Goal: Task Accomplishment & Management: Use online tool/utility

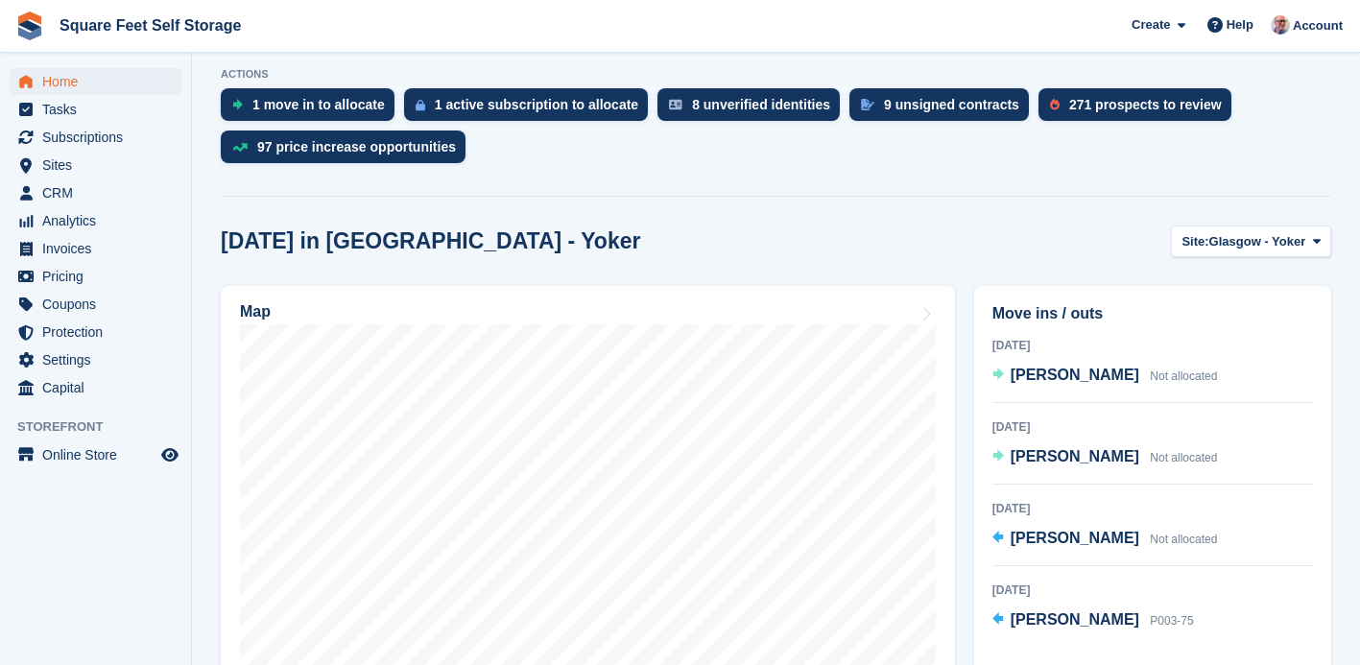
scroll to position [410, 0]
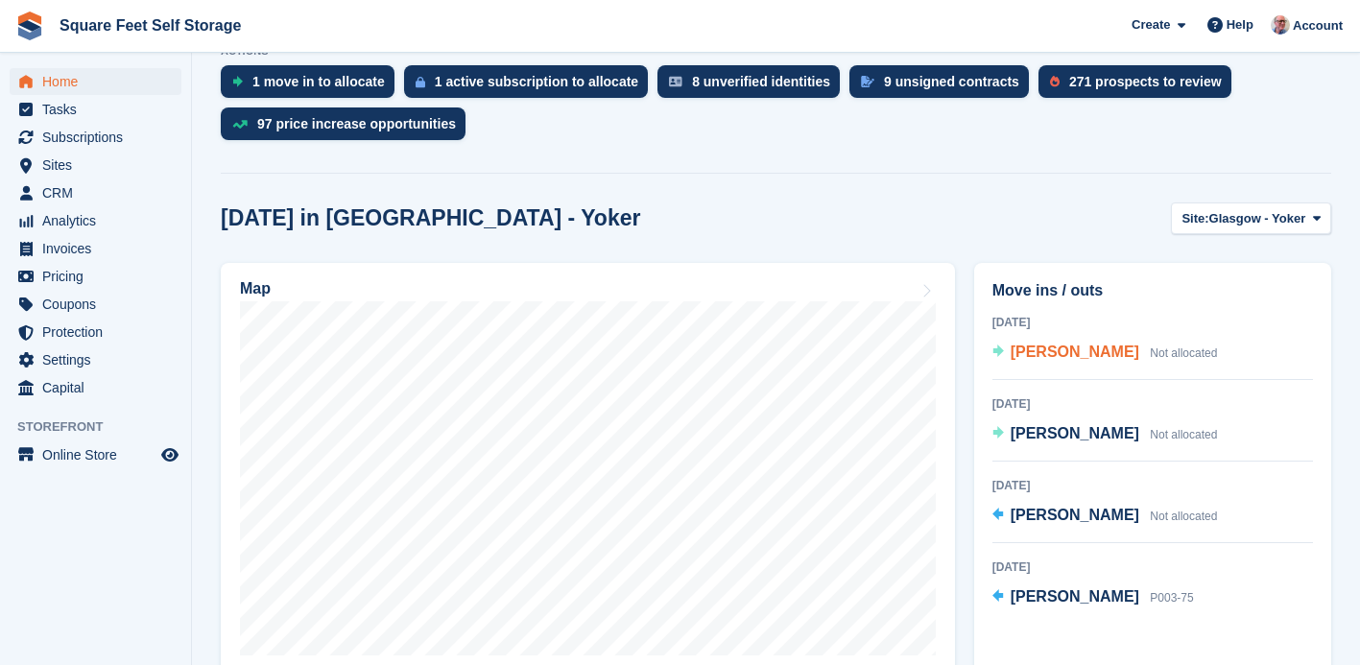
click at [1046, 355] on span "Sean Watt" at bounding box center [1075, 352] width 129 height 16
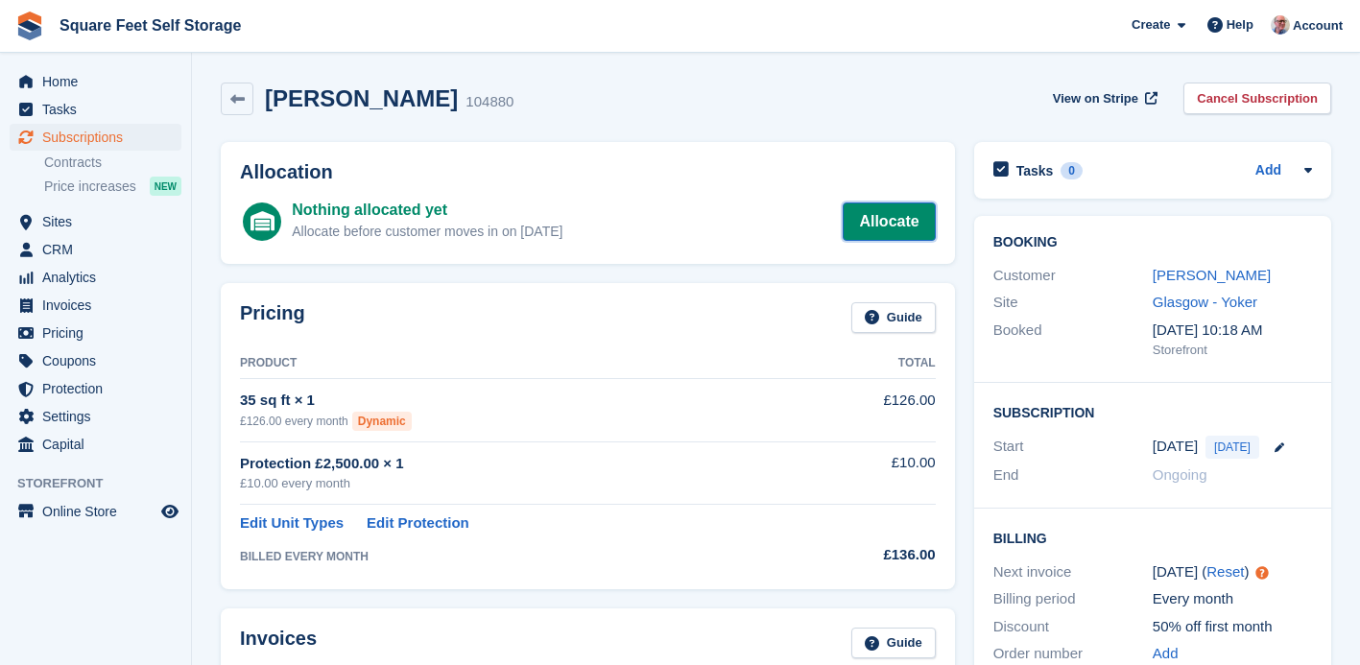
click at [883, 225] on link "Allocate" at bounding box center [889, 221] width 92 height 38
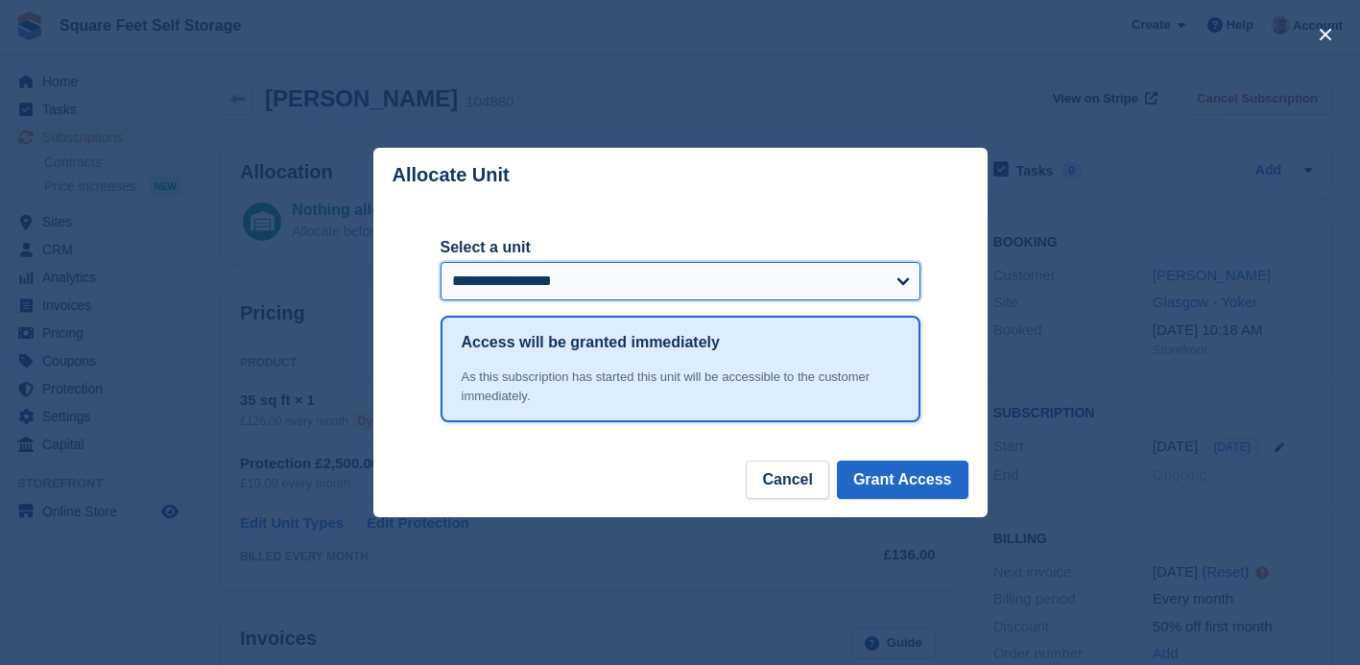
click at [850, 287] on select "**********" at bounding box center [681, 281] width 480 height 38
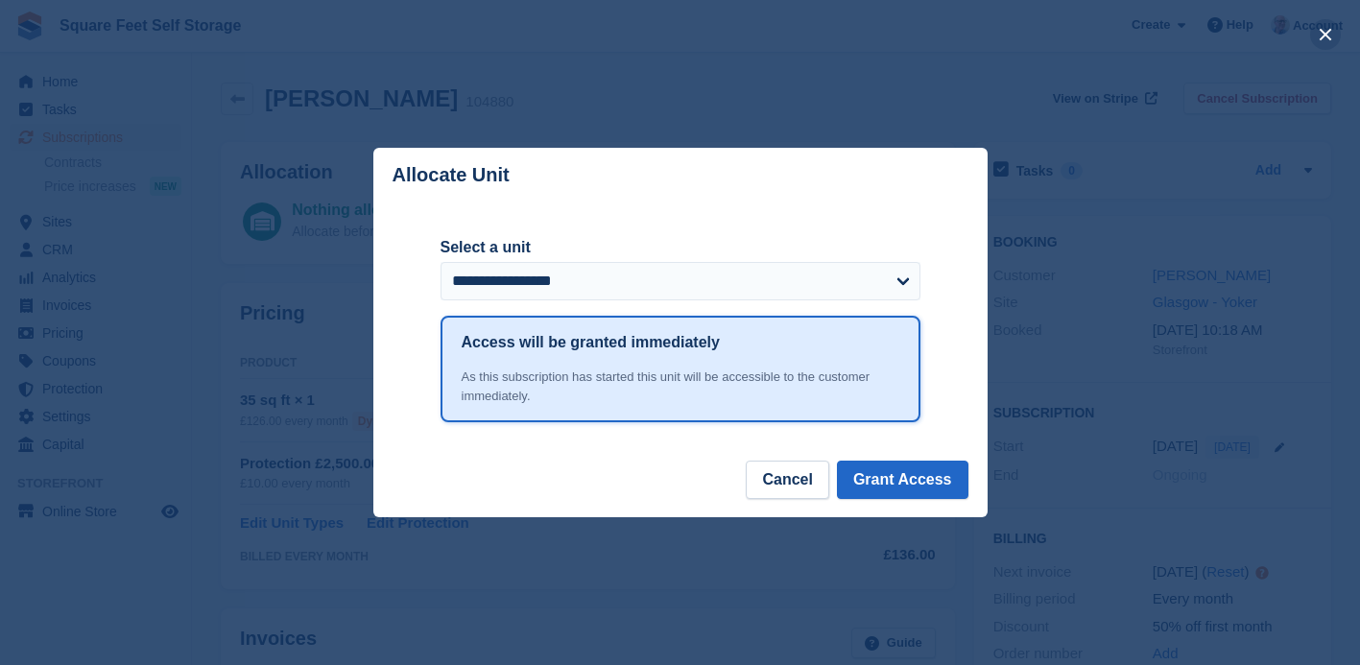
click at [1327, 31] on button "close" at bounding box center [1325, 34] width 31 height 31
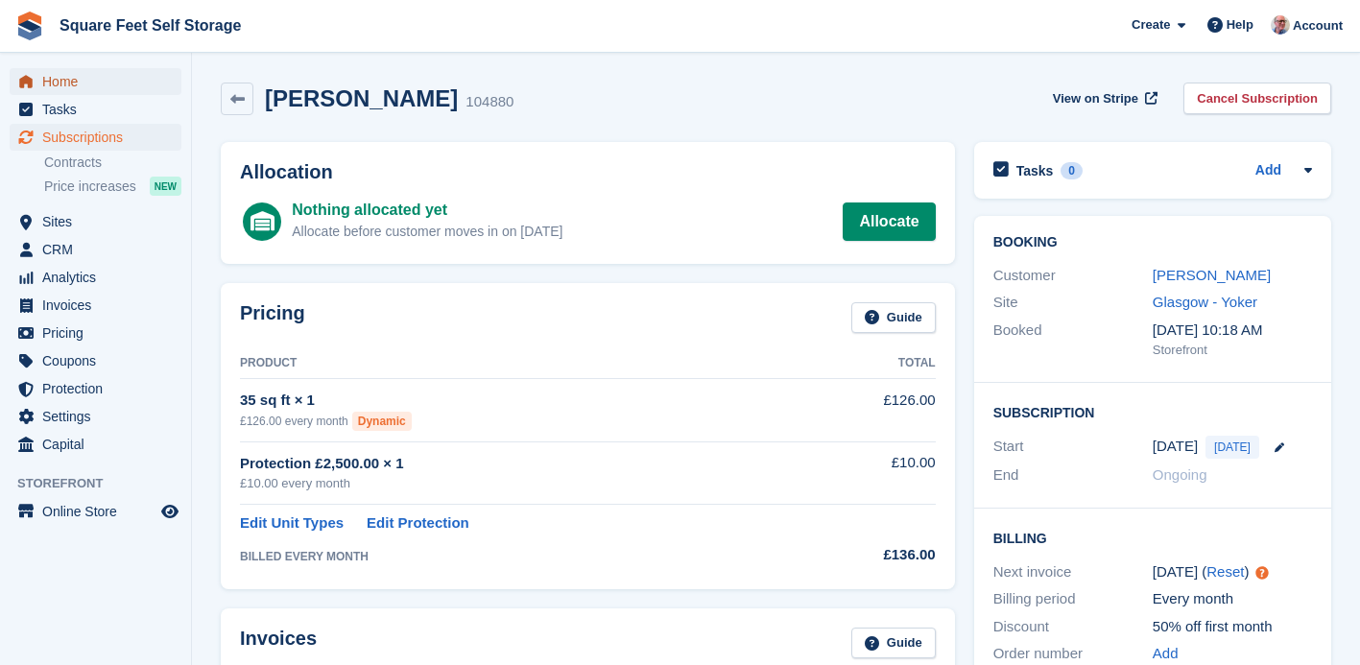
click at [55, 85] on span "Home" at bounding box center [99, 81] width 115 height 27
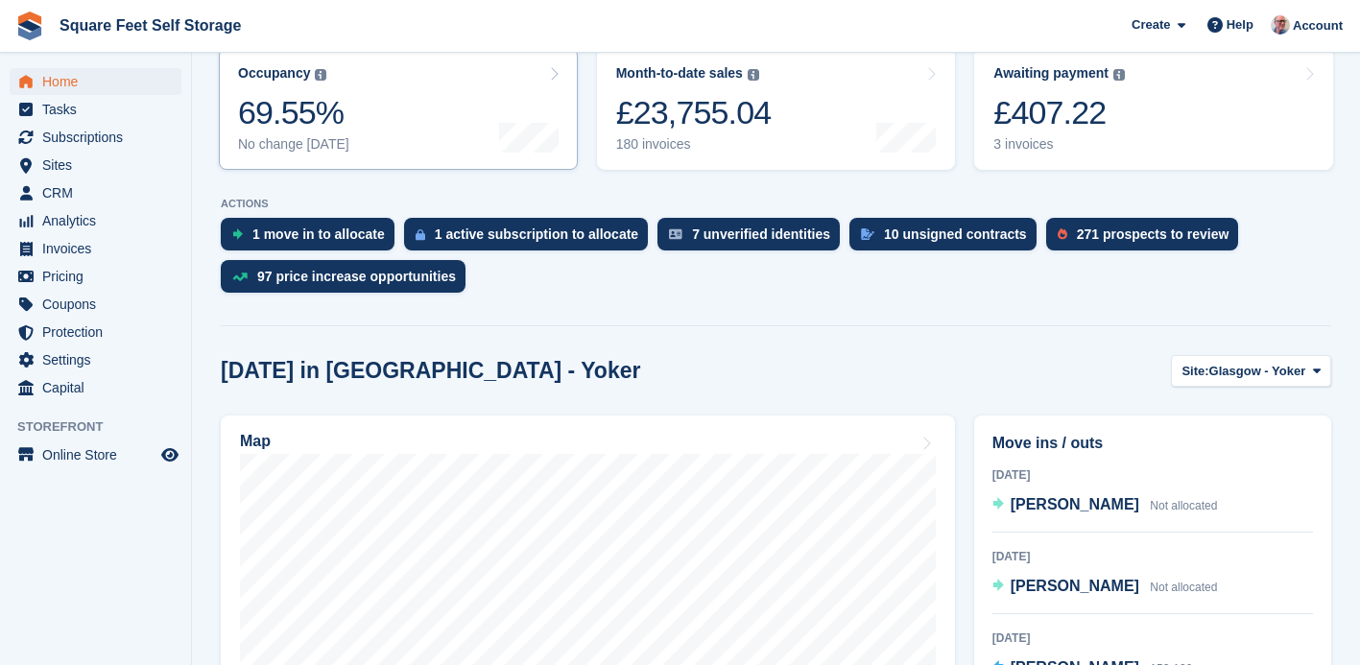
scroll to position [355, 0]
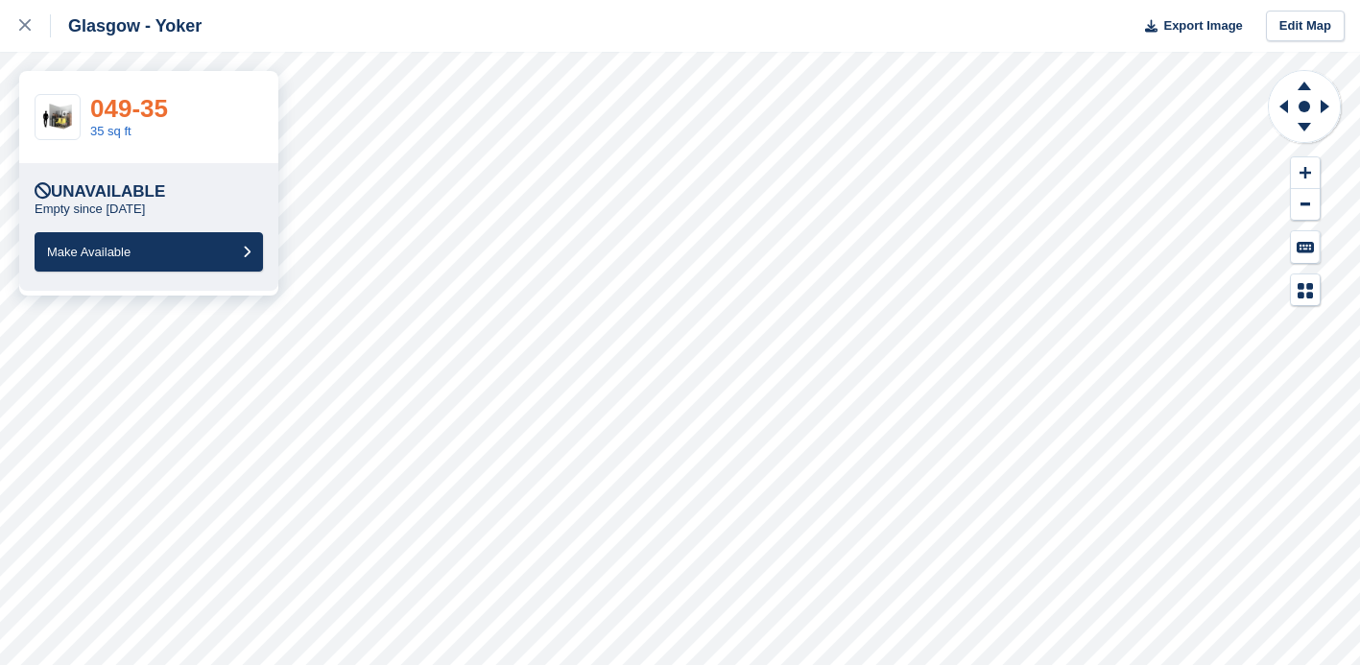
click at [141, 104] on link "049-35" at bounding box center [129, 108] width 78 height 29
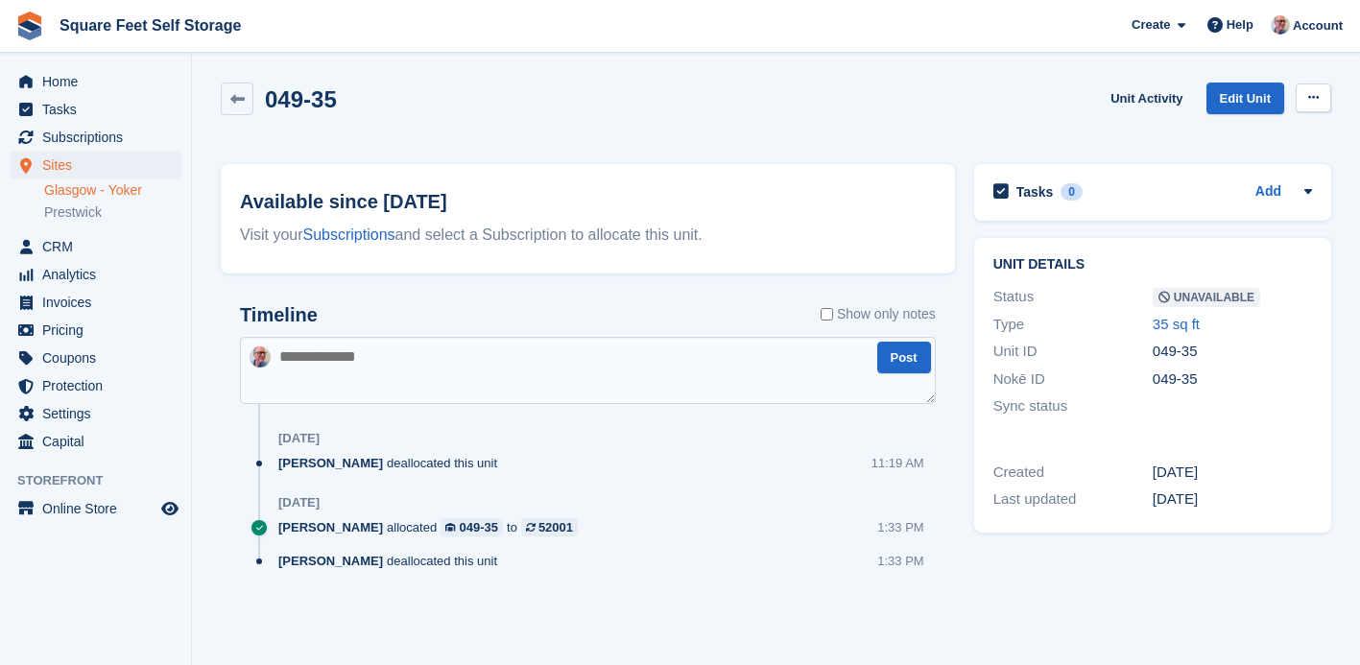
click at [1316, 96] on icon at bounding box center [1313, 97] width 11 height 12
click at [1246, 140] on p "Make Available" at bounding box center [1238, 135] width 167 height 25
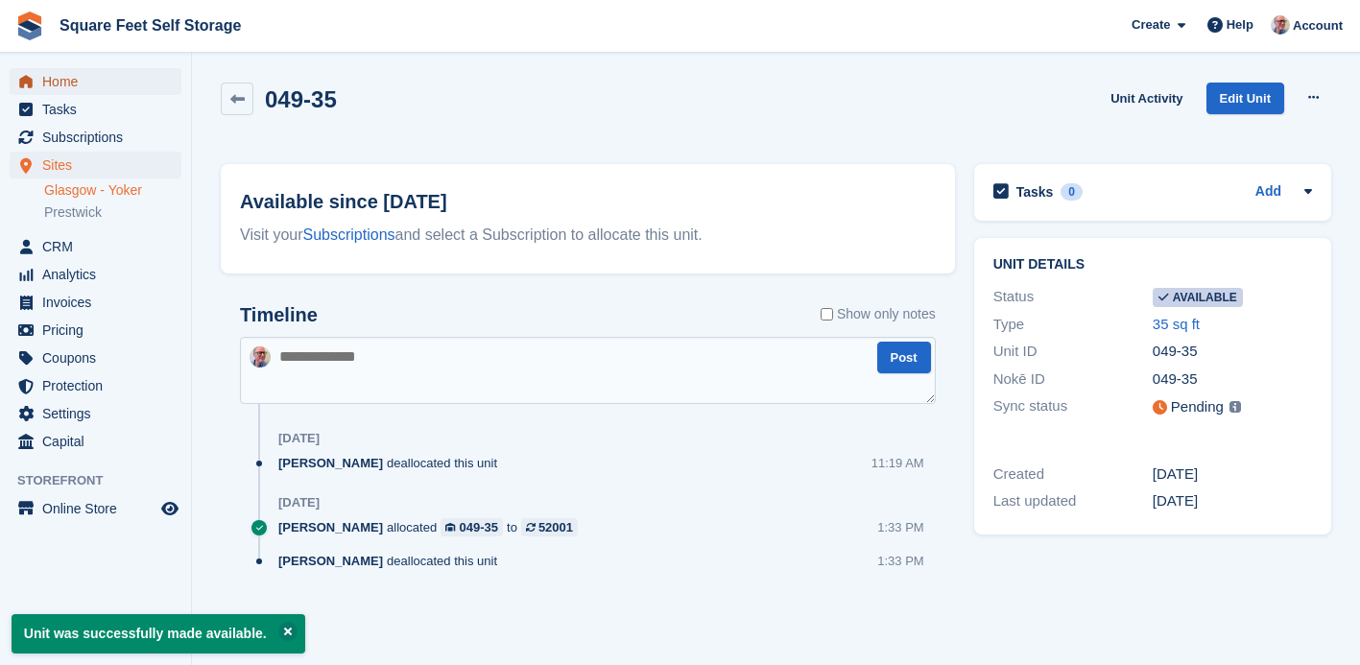
click at [72, 80] on span "Home" at bounding box center [99, 81] width 115 height 27
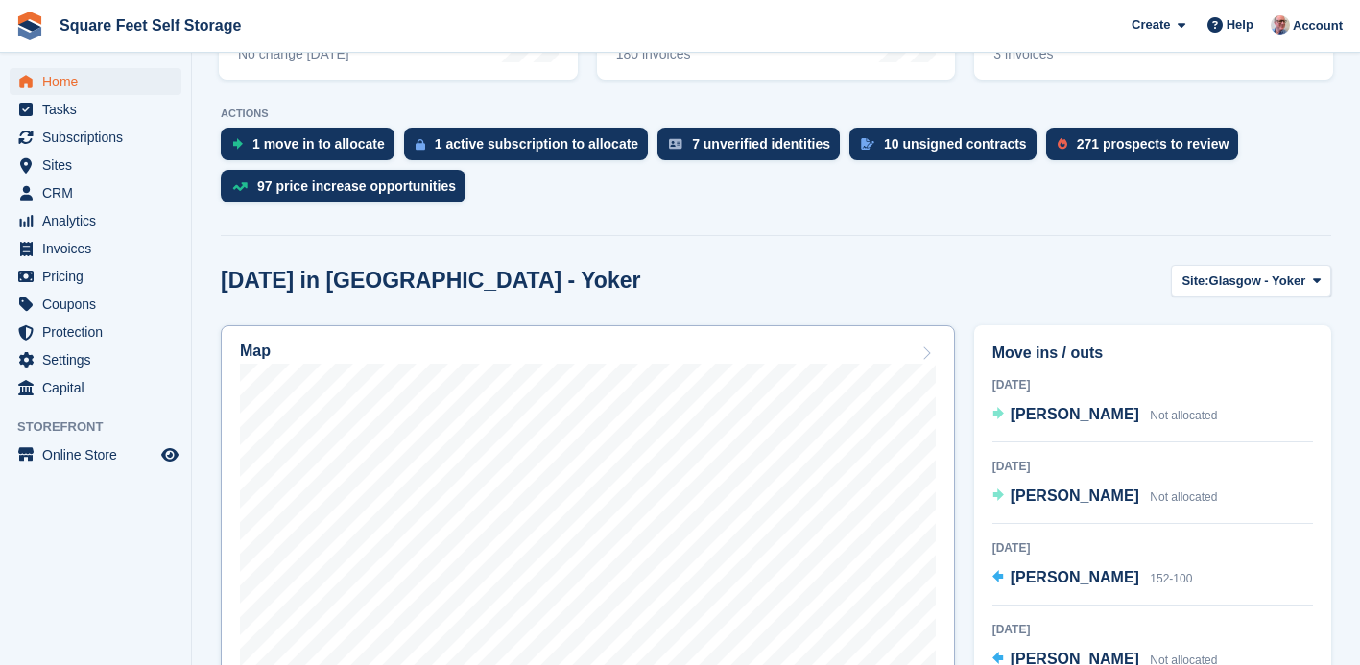
scroll to position [360, 0]
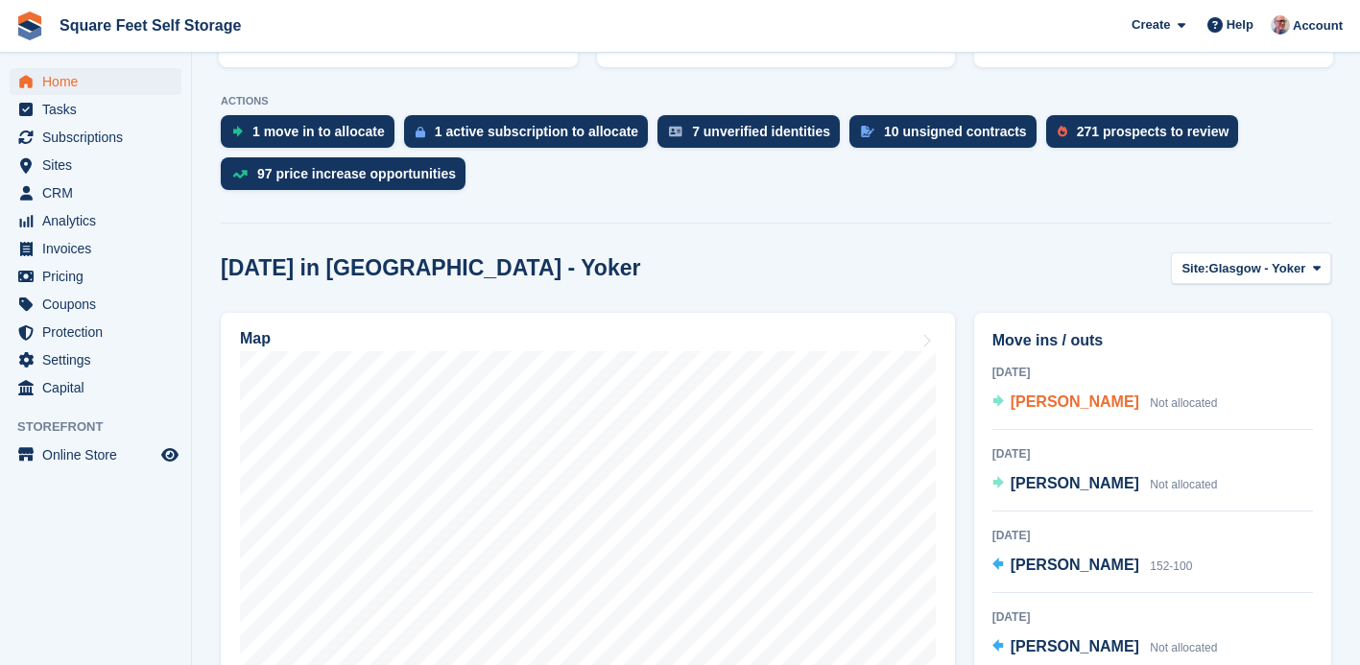
click at [1029, 405] on span "[PERSON_NAME]" at bounding box center [1075, 401] width 129 height 16
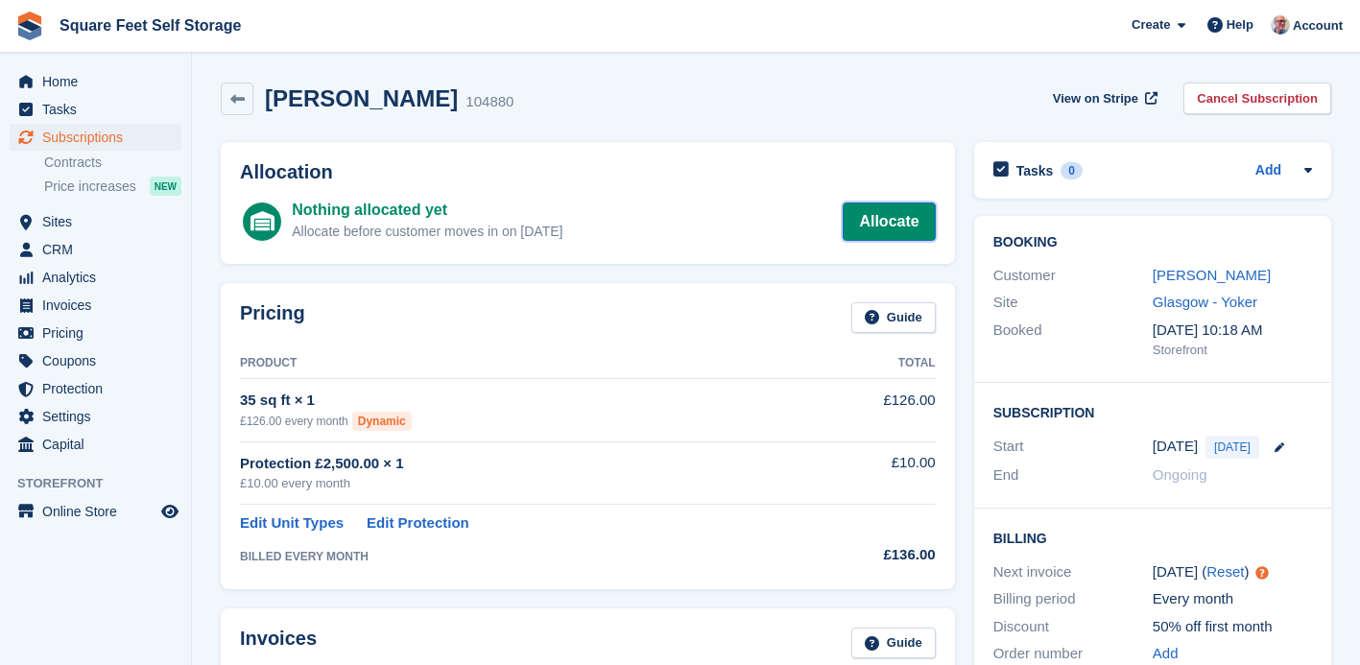
click at [886, 222] on link "Allocate" at bounding box center [889, 221] width 92 height 38
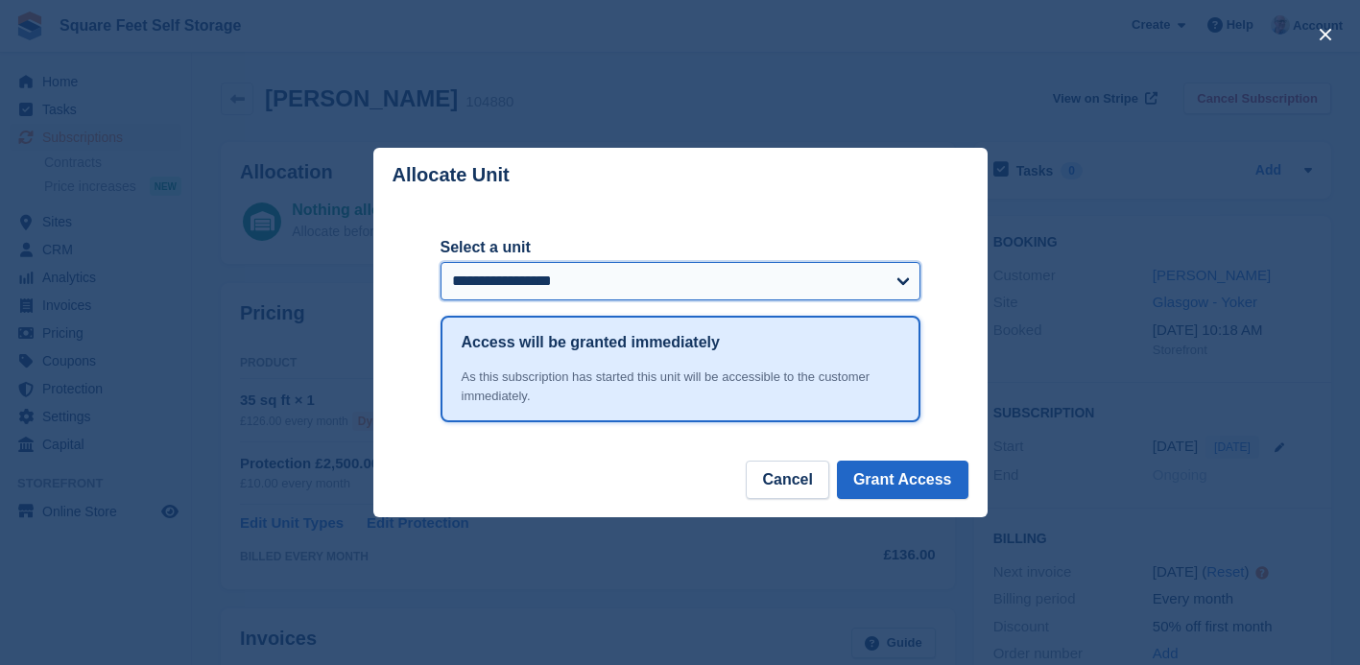
click at [855, 273] on select "**********" at bounding box center [681, 281] width 480 height 38
select select "*****"
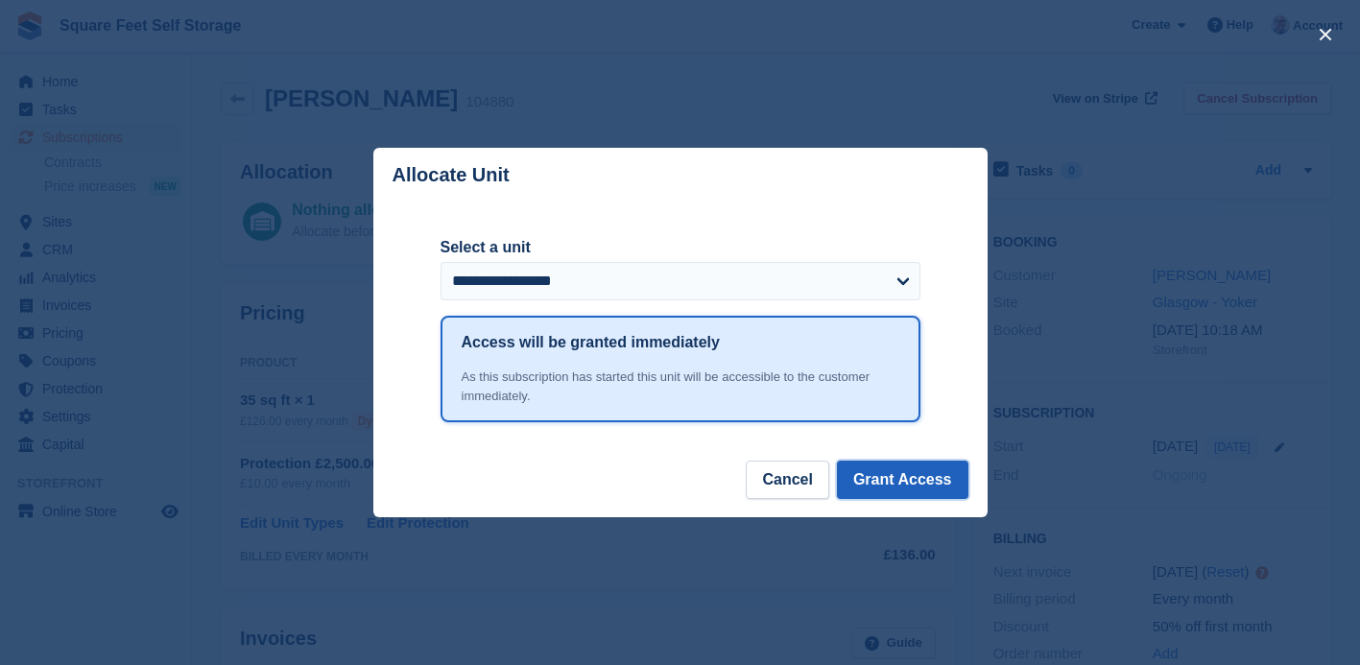
click at [898, 475] on button "Grant Access" at bounding box center [902, 480] width 131 height 38
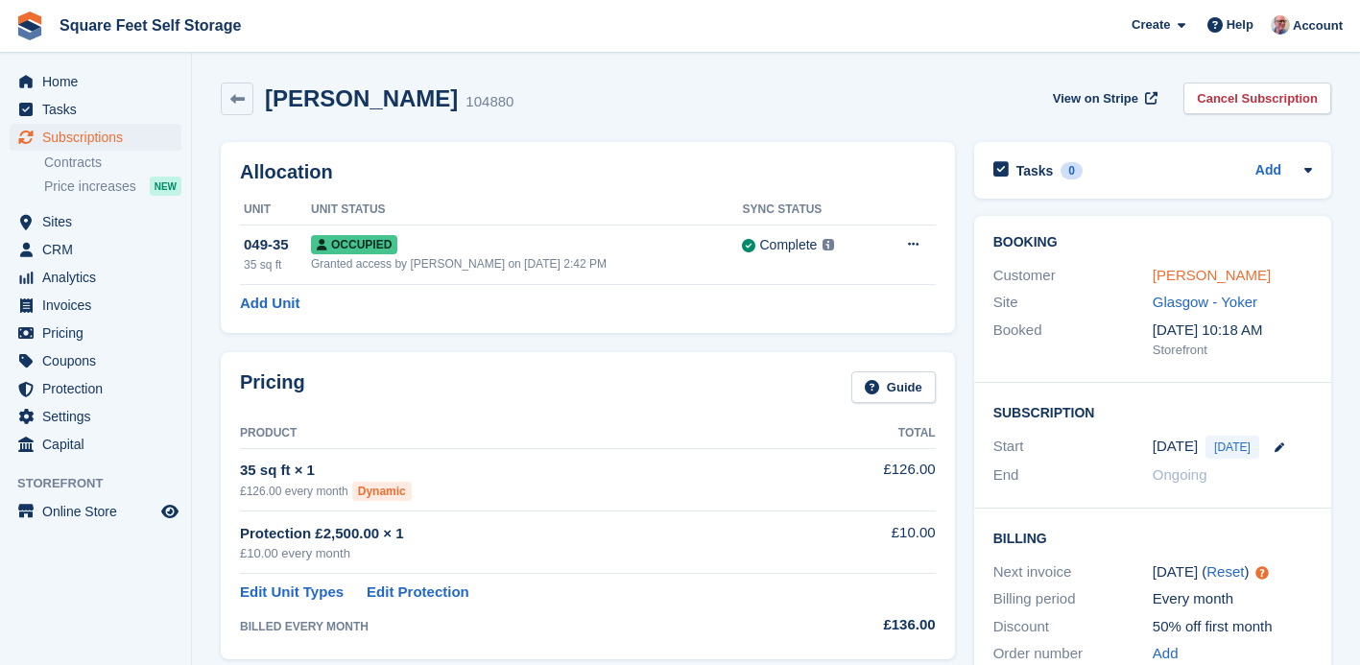
click at [1190, 269] on link "Sean Watt" at bounding box center [1212, 275] width 118 height 16
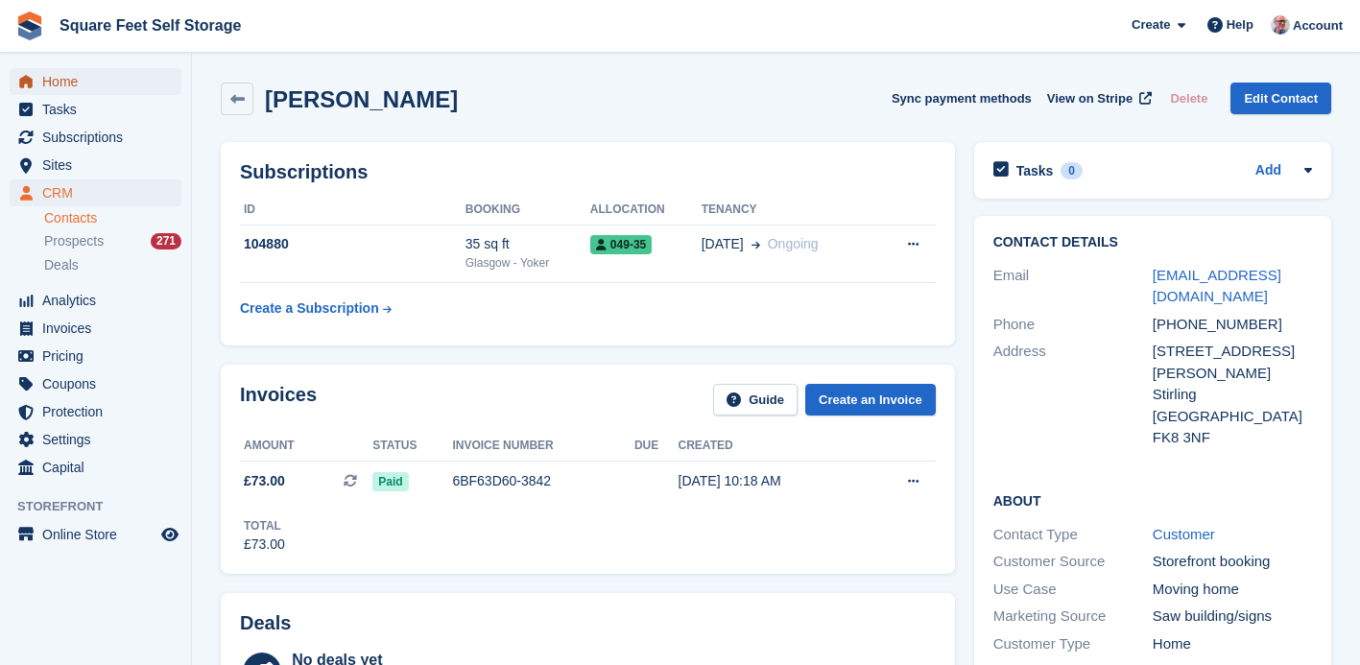
click at [75, 83] on span "Home" at bounding box center [99, 81] width 115 height 27
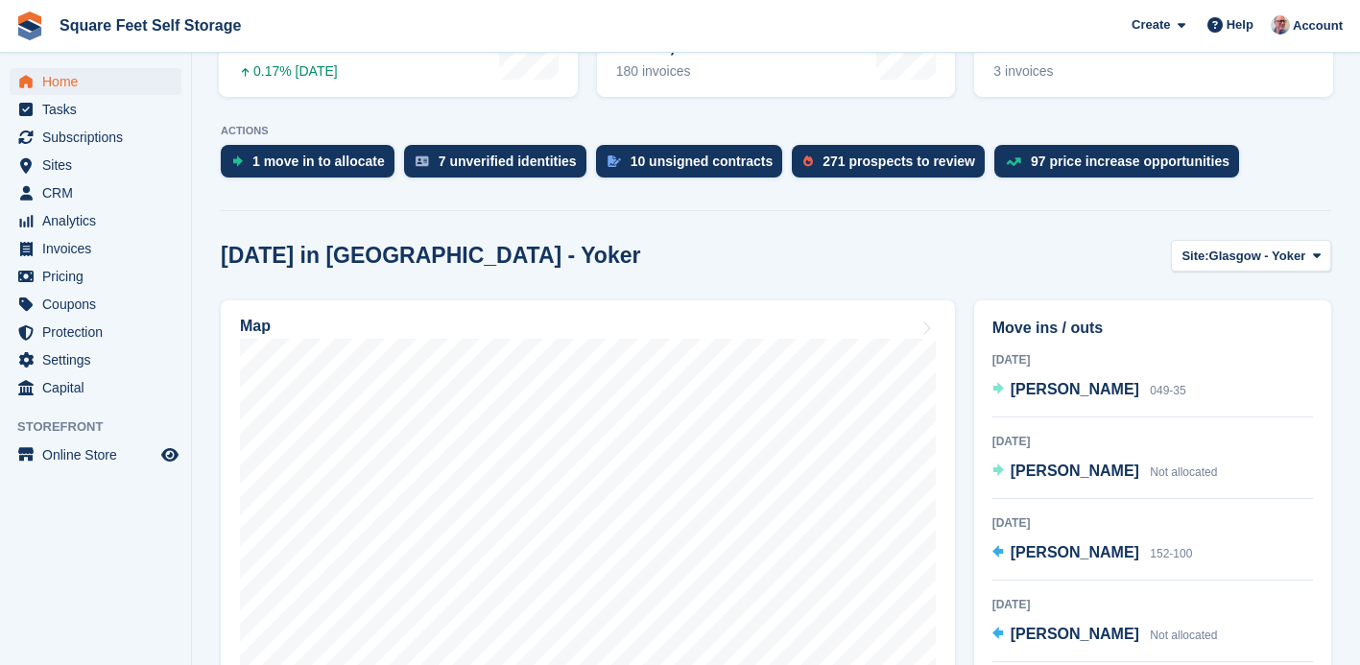
scroll to position [331, 0]
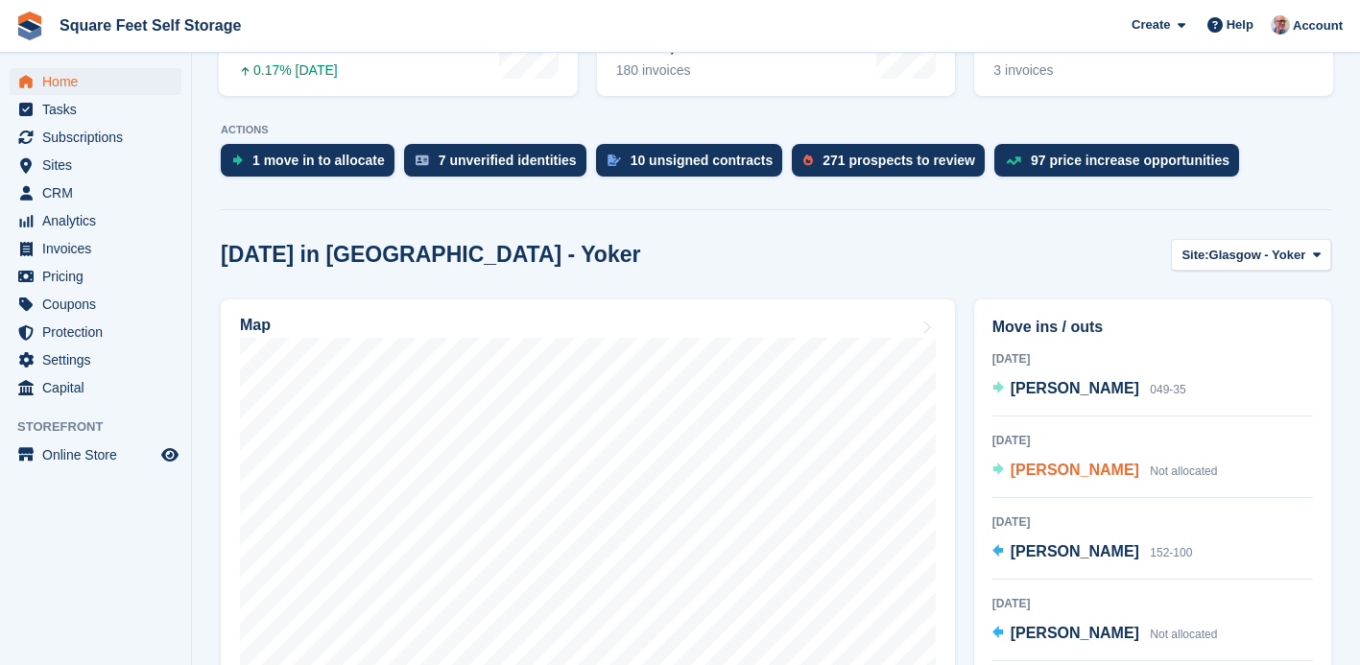
click at [1054, 475] on span "[PERSON_NAME]" at bounding box center [1075, 470] width 129 height 16
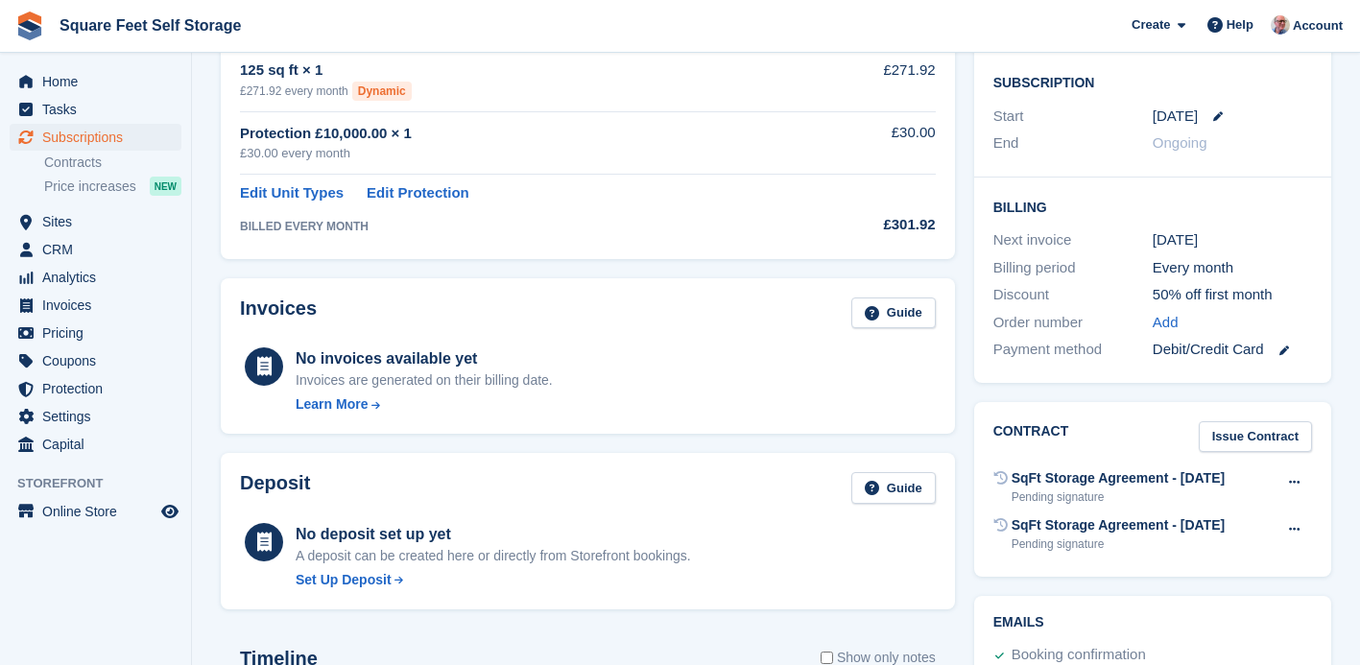
scroll to position [383, 0]
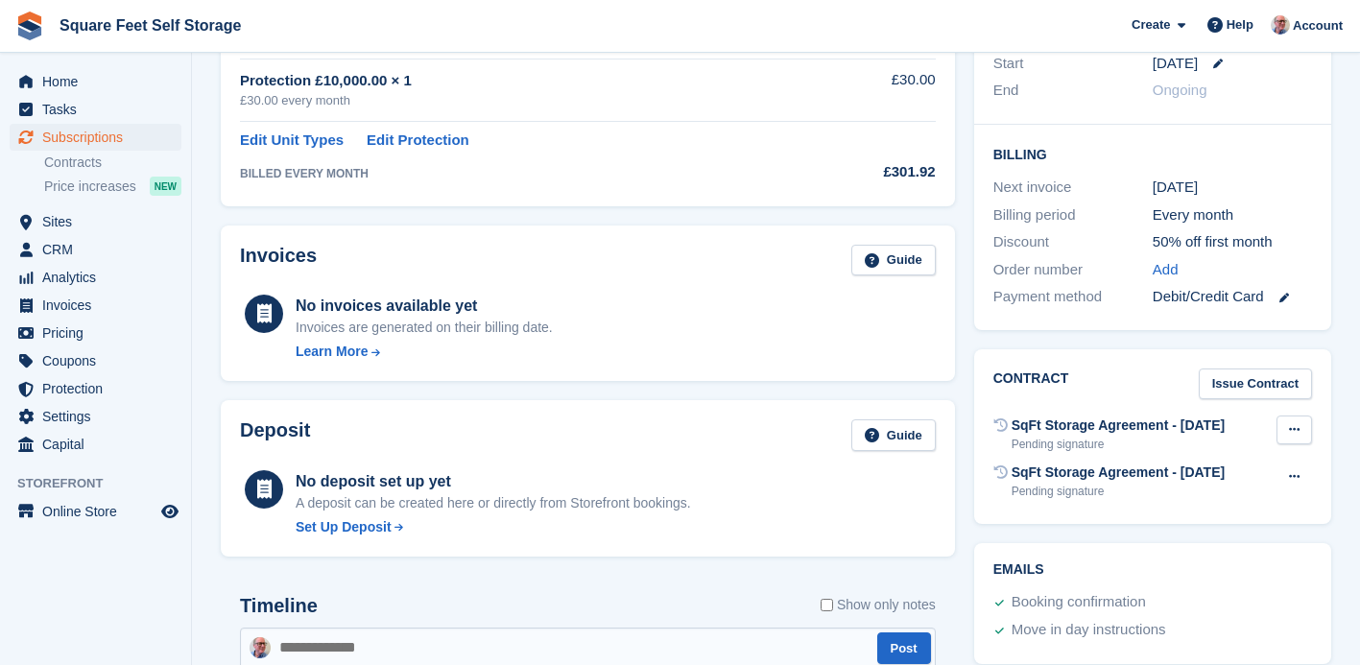
click at [1299, 431] on button at bounding box center [1294, 430] width 36 height 29
click at [1211, 465] on p "Void contract" at bounding box center [1219, 467] width 167 height 25
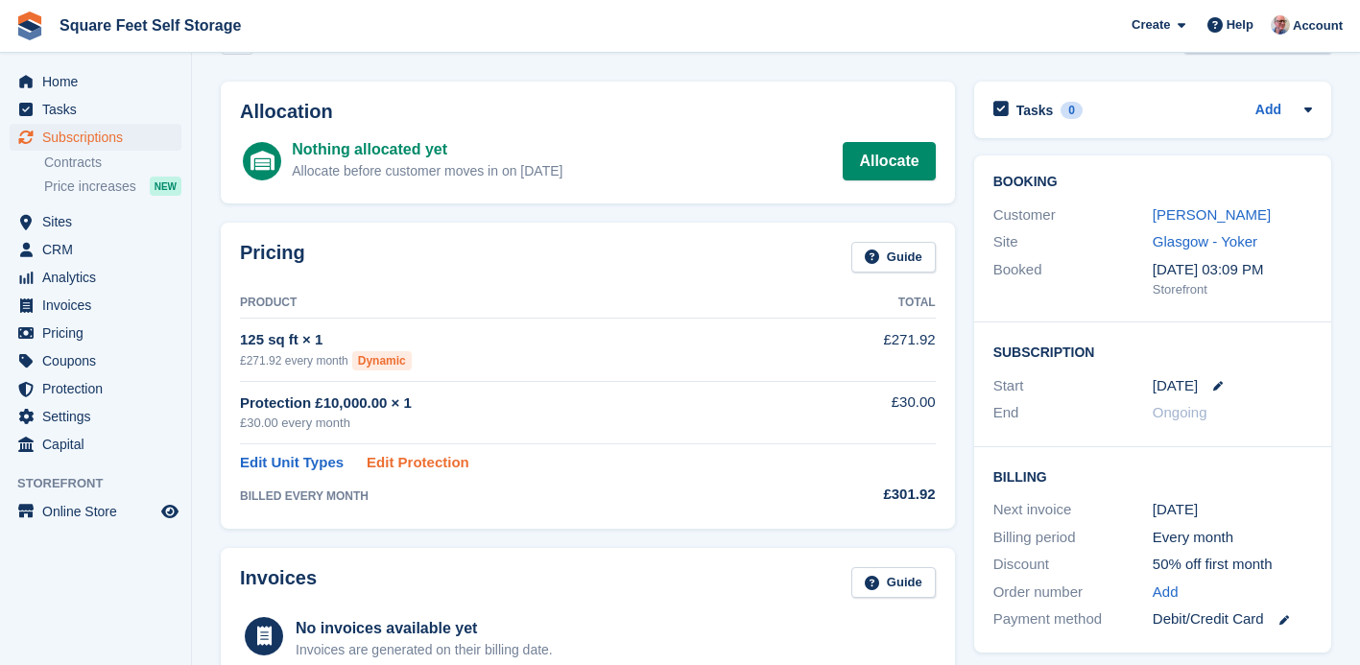
scroll to position [0, 0]
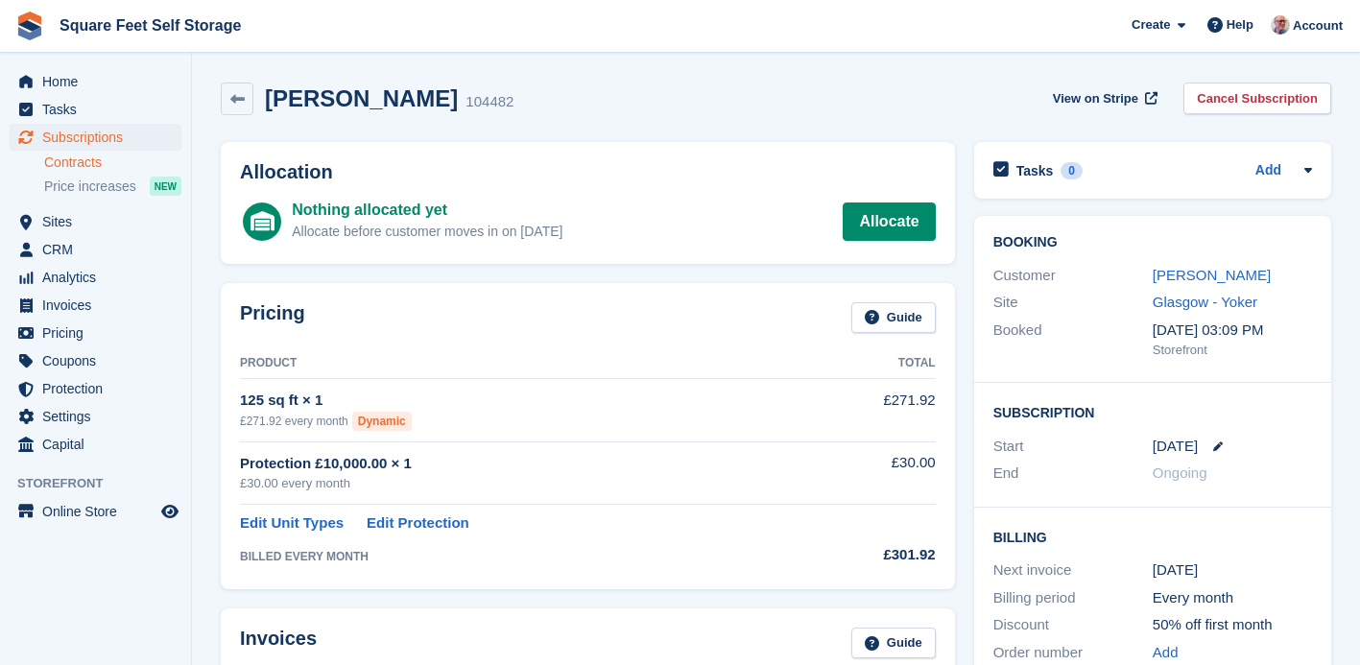
click at [71, 166] on link "Contracts" at bounding box center [112, 163] width 137 height 18
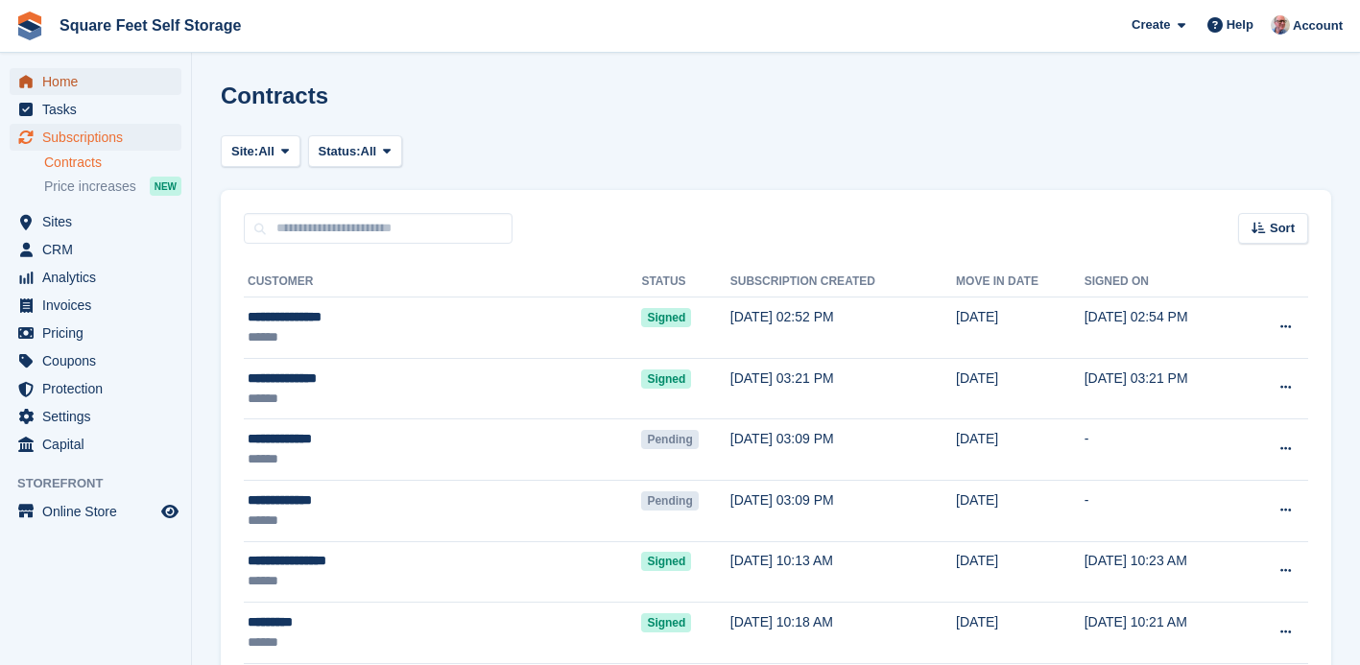
click at [92, 83] on span "Home" at bounding box center [99, 81] width 115 height 27
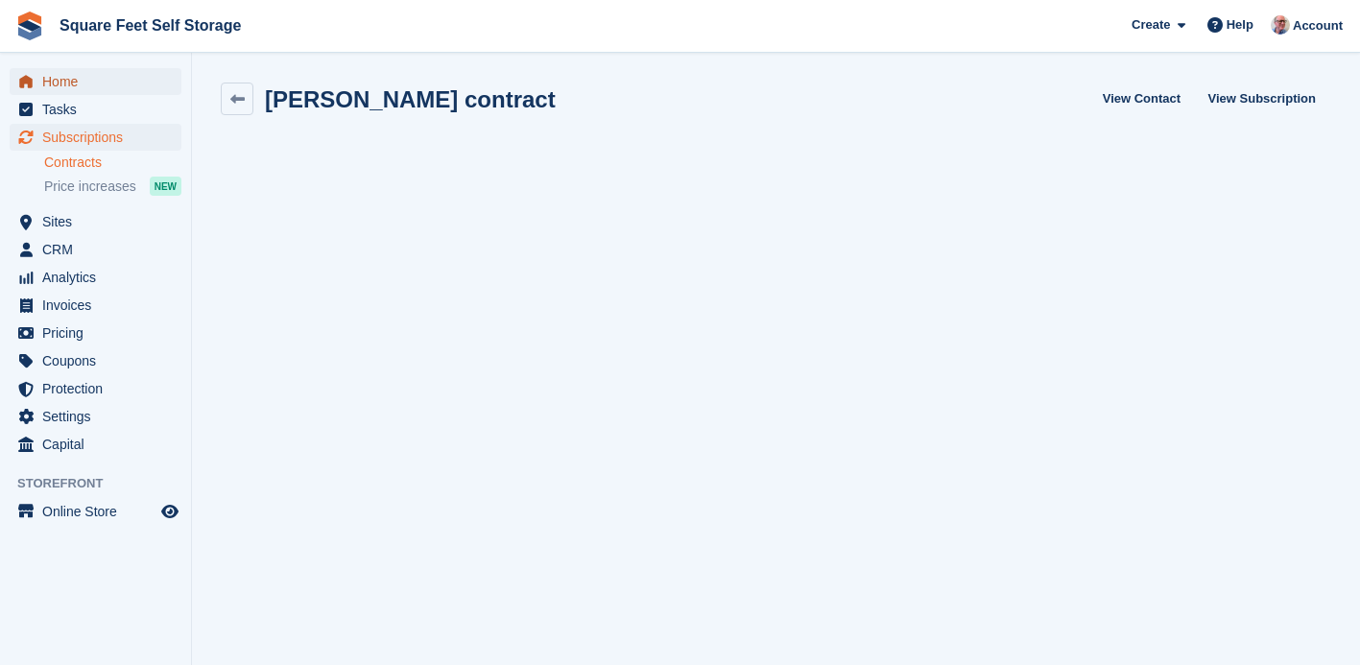
click at [60, 80] on span "Home" at bounding box center [99, 81] width 115 height 27
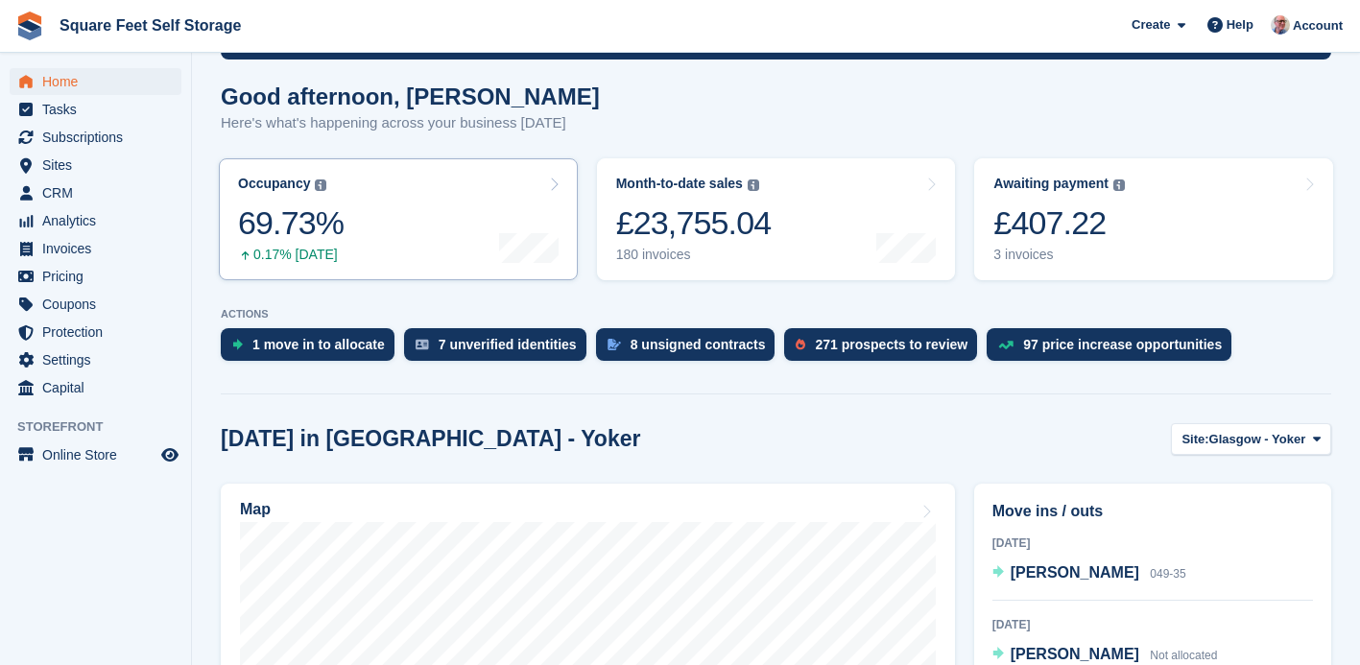
scroll to position [324, 0]
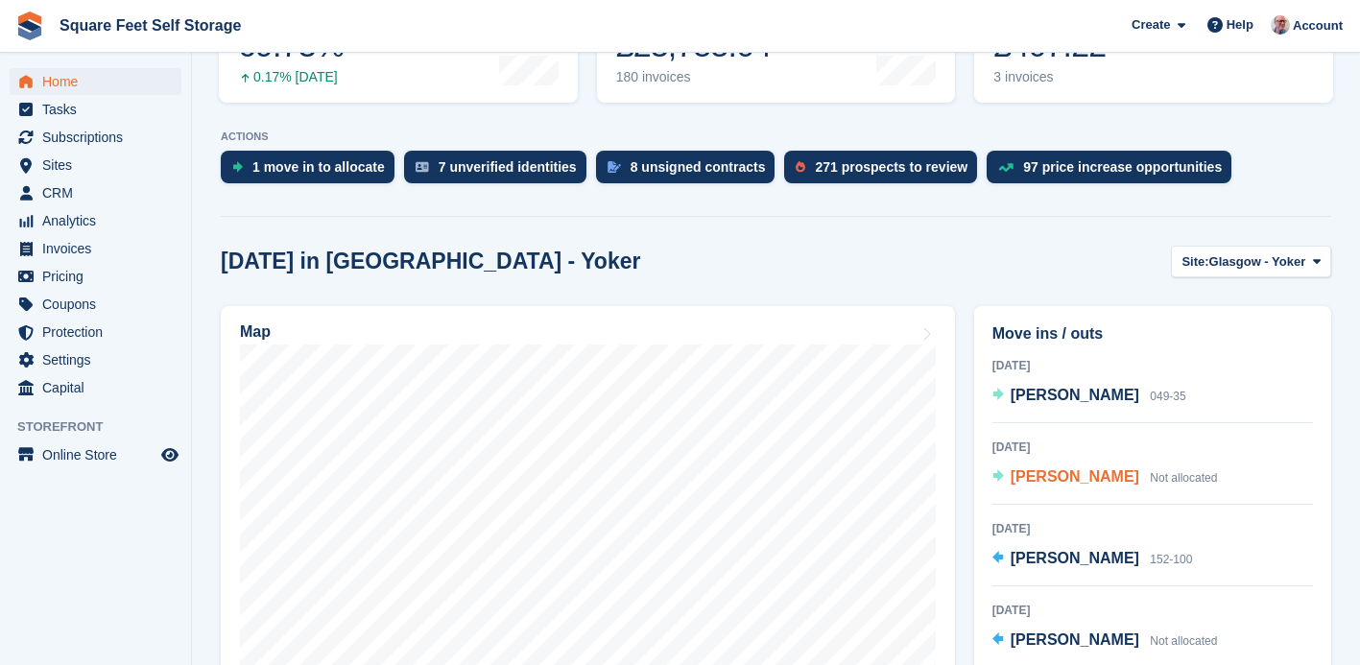
click at [1044, 478] on span "[PERSON_NAME]" at bounding box center [1075, 476] width 129 height 16
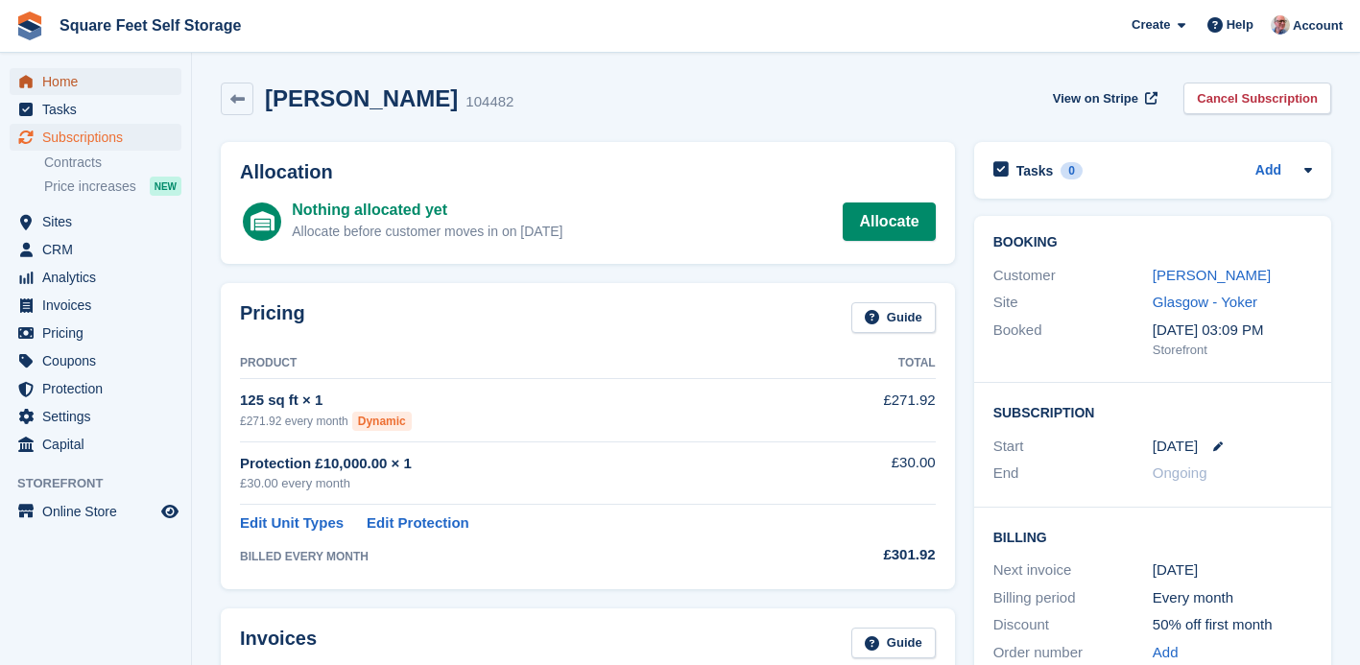
click at [100, 85] on span "Home" at bounding box center [99, 81] width 115 height 27
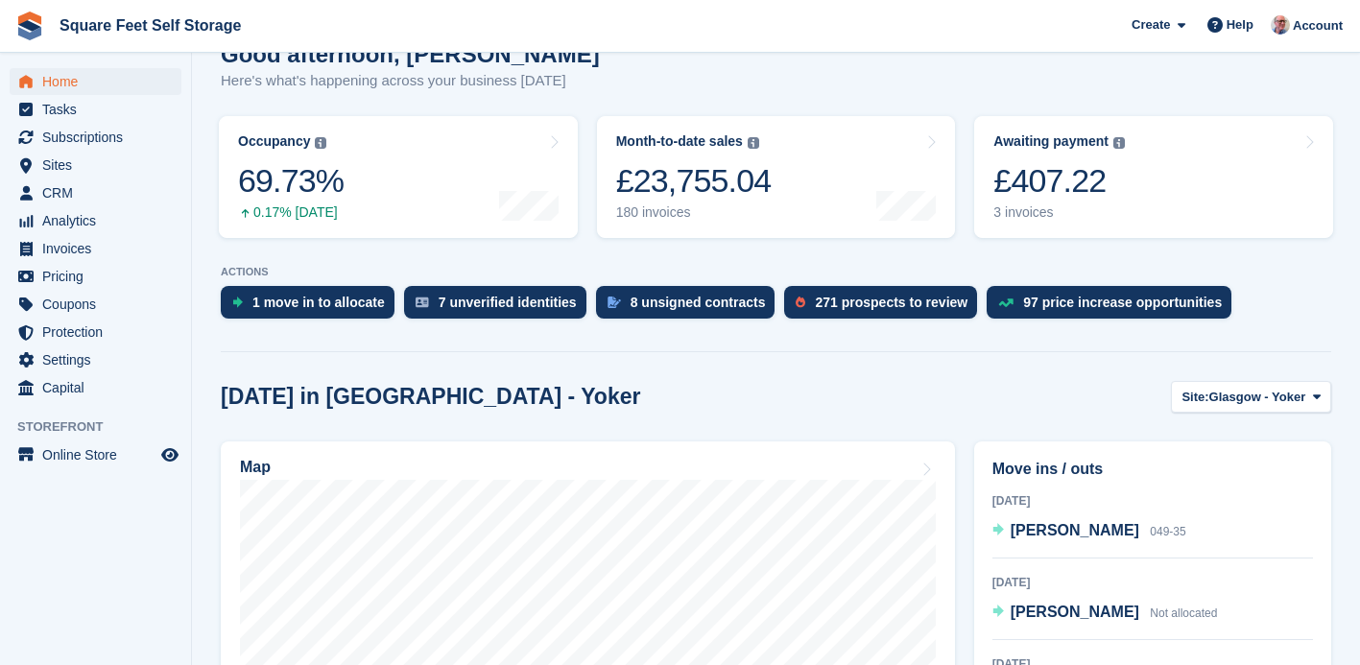
scroll to position [322, 0]
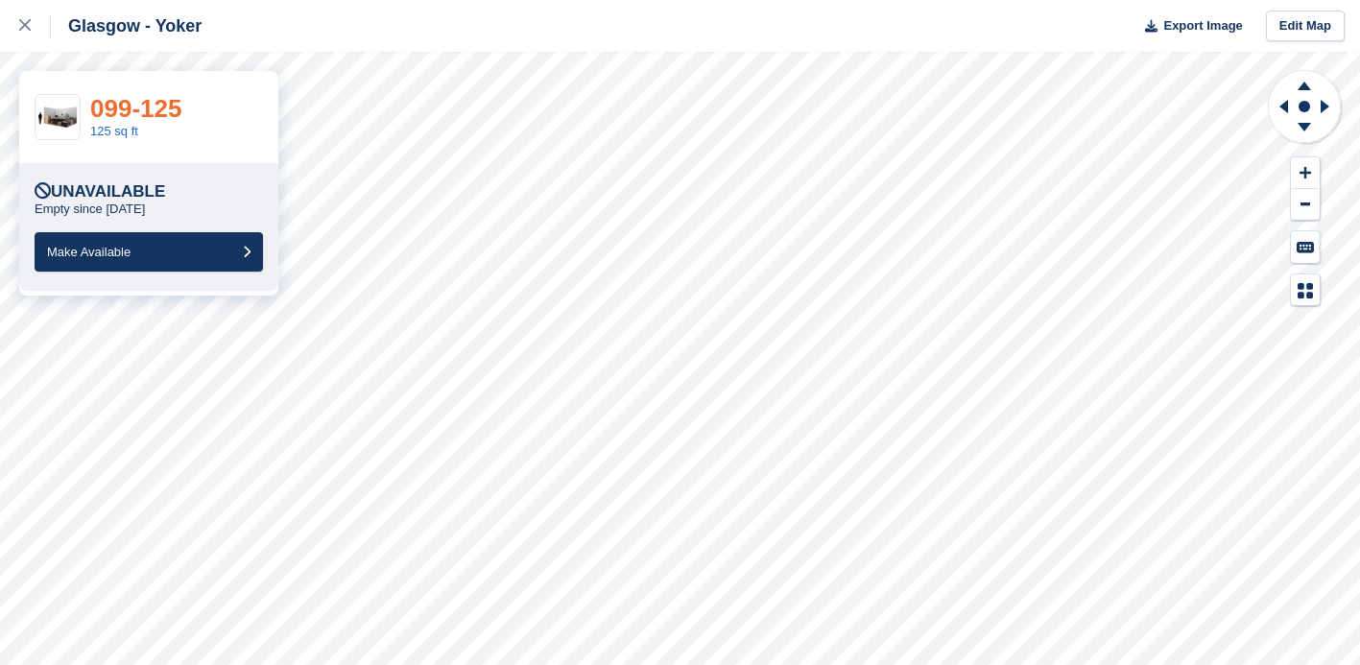
click at [157, 108] on link "099-125" at bounding box center [135, 108] width 91 height 29
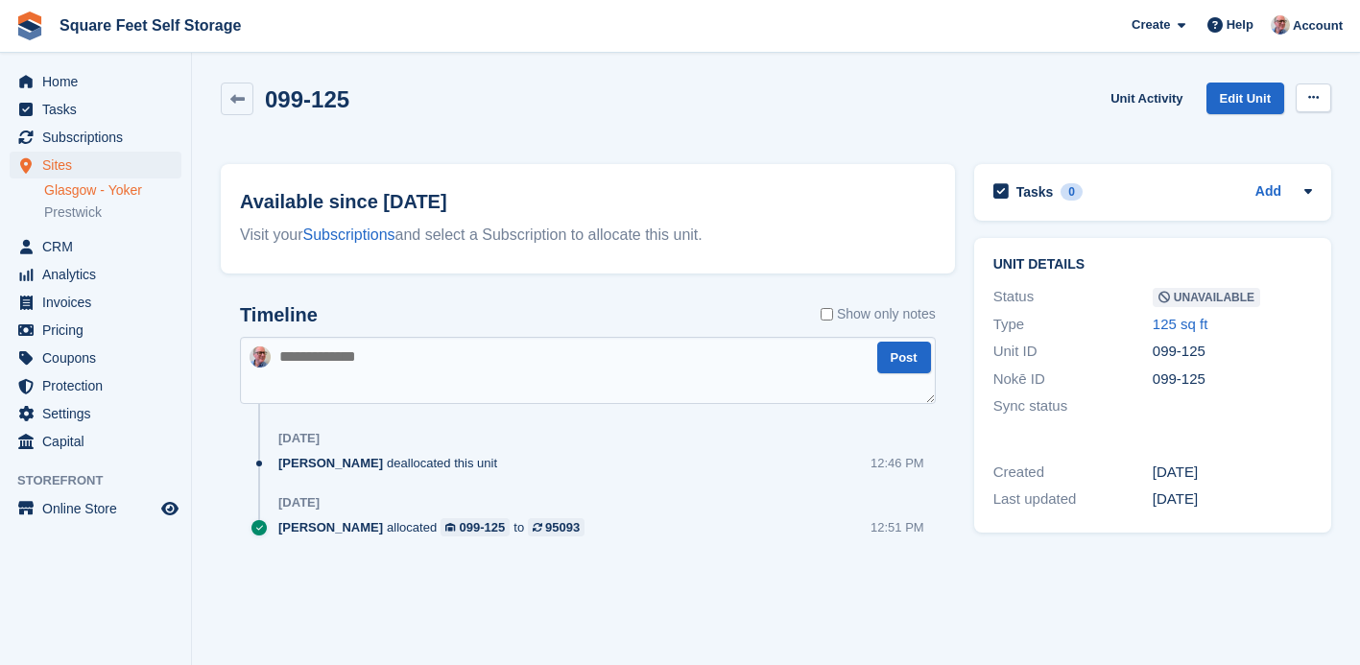
click at [1314, 99] on icon at bounding box center [1313, 97] width 11 height 12
click at [1232, 131] on p "Make Available" at bounding box center [1238, 135] width 167 height 25
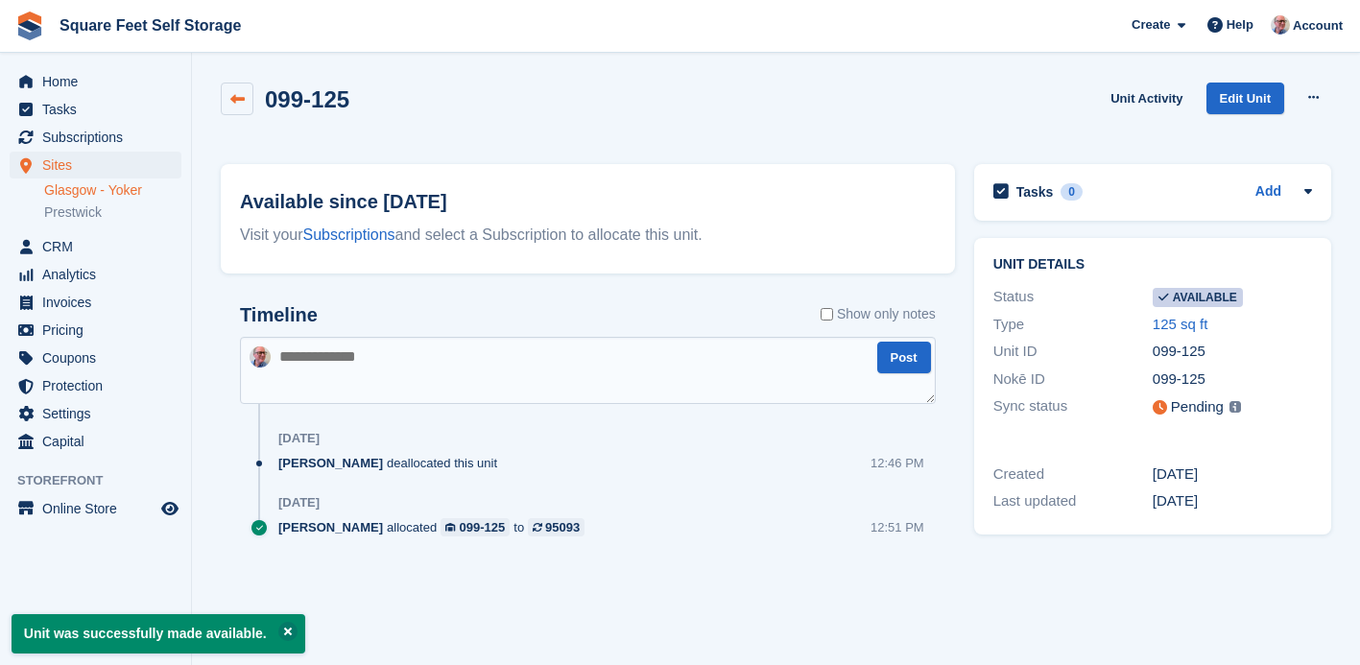
click at [238, 107] on link at bounding box center [237, 99] width 33 height 33
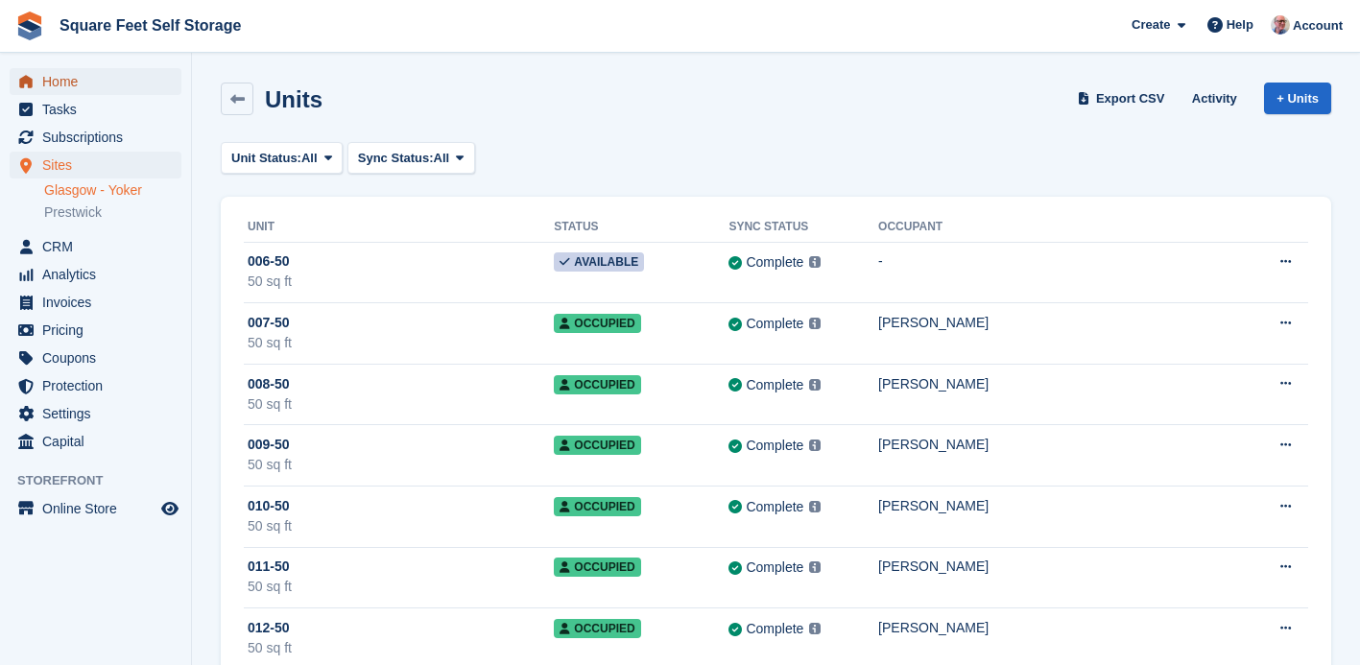
click at [79, 83] on span "Home" at bounding box center [99, 81] width 115 height 27
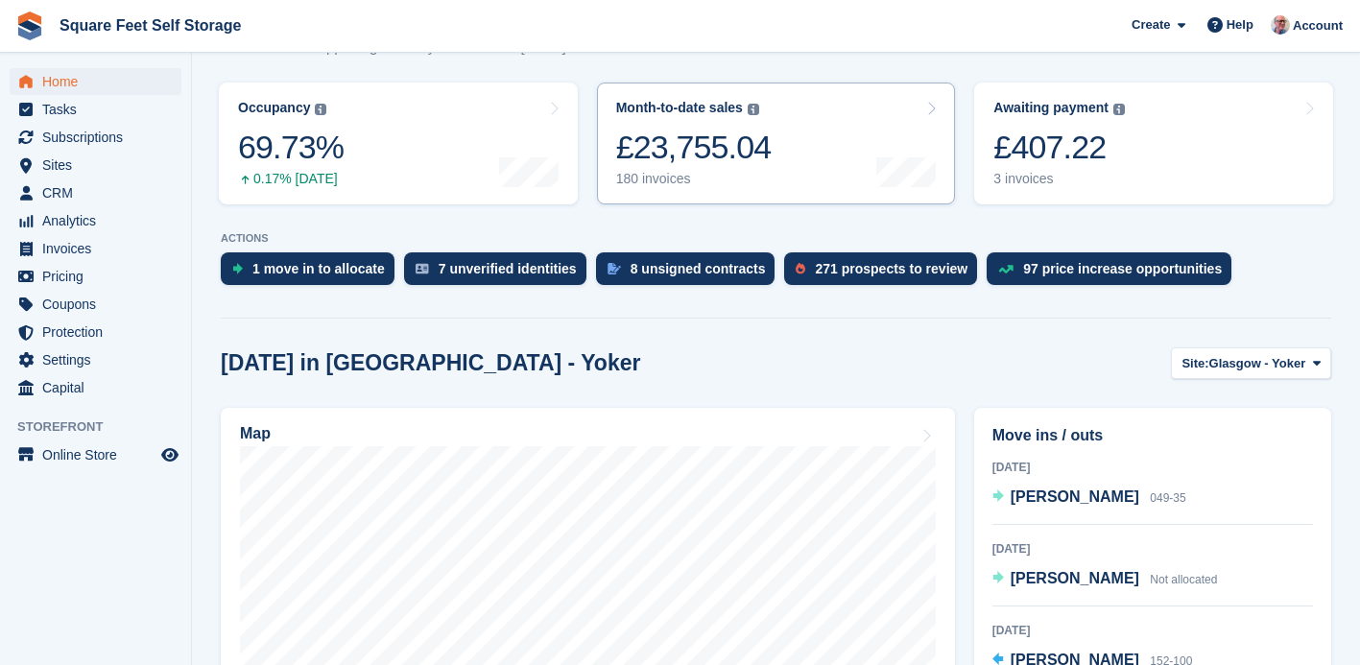
scroll to position [229, 0]
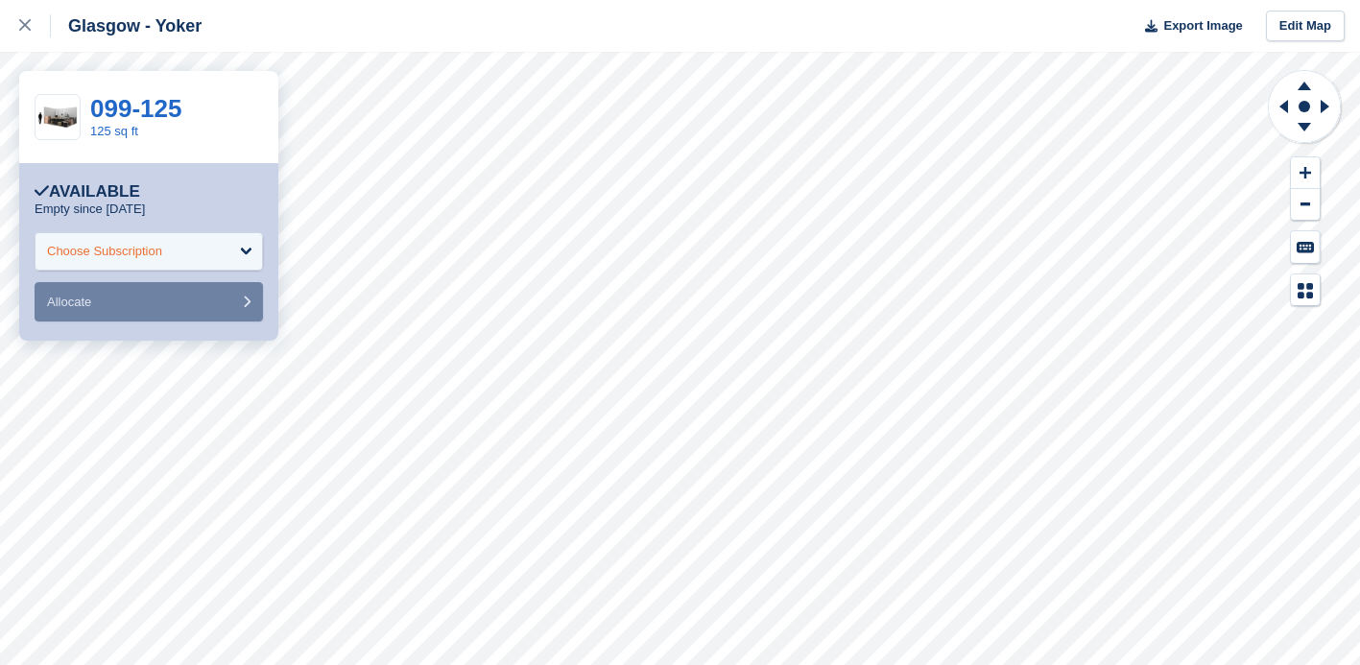
click at [120, 257] on div "Choose Subscription" at bounding box center [104, 251] width 115 height 19
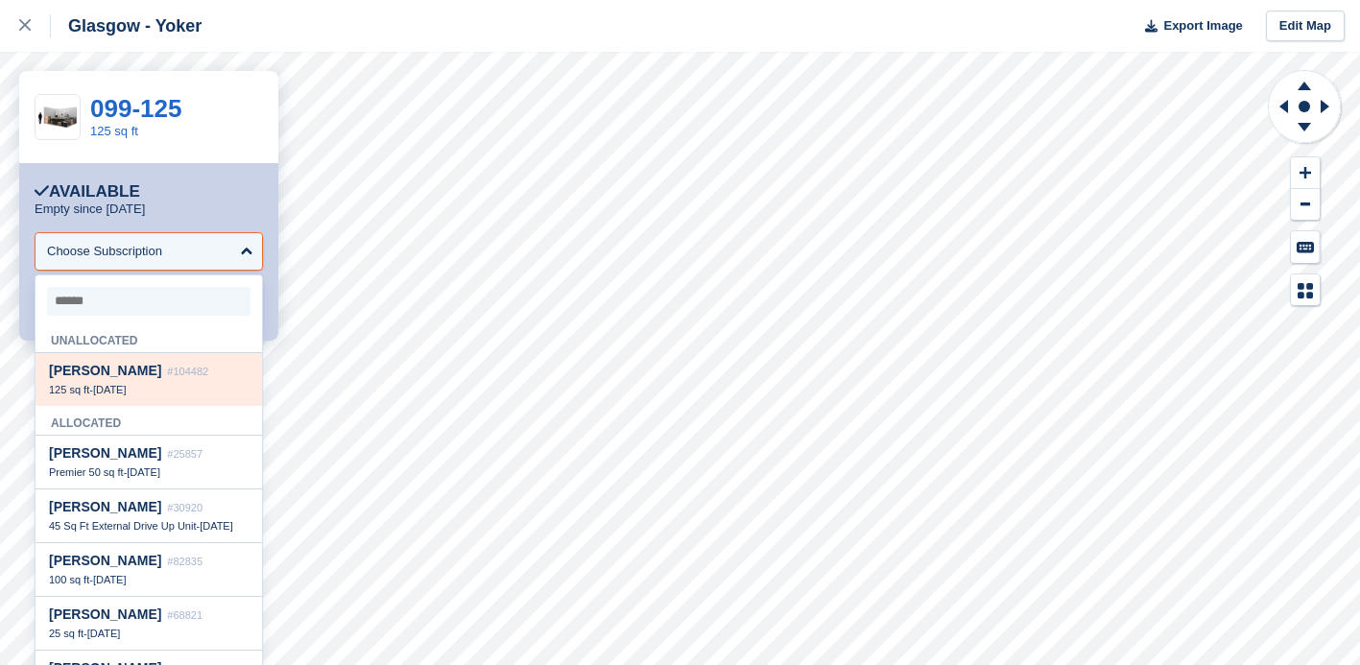
click at [107, 377] on span "[PERSON_NAME]" at bounding box center [105, 370] width 112 height 15
select select "******"
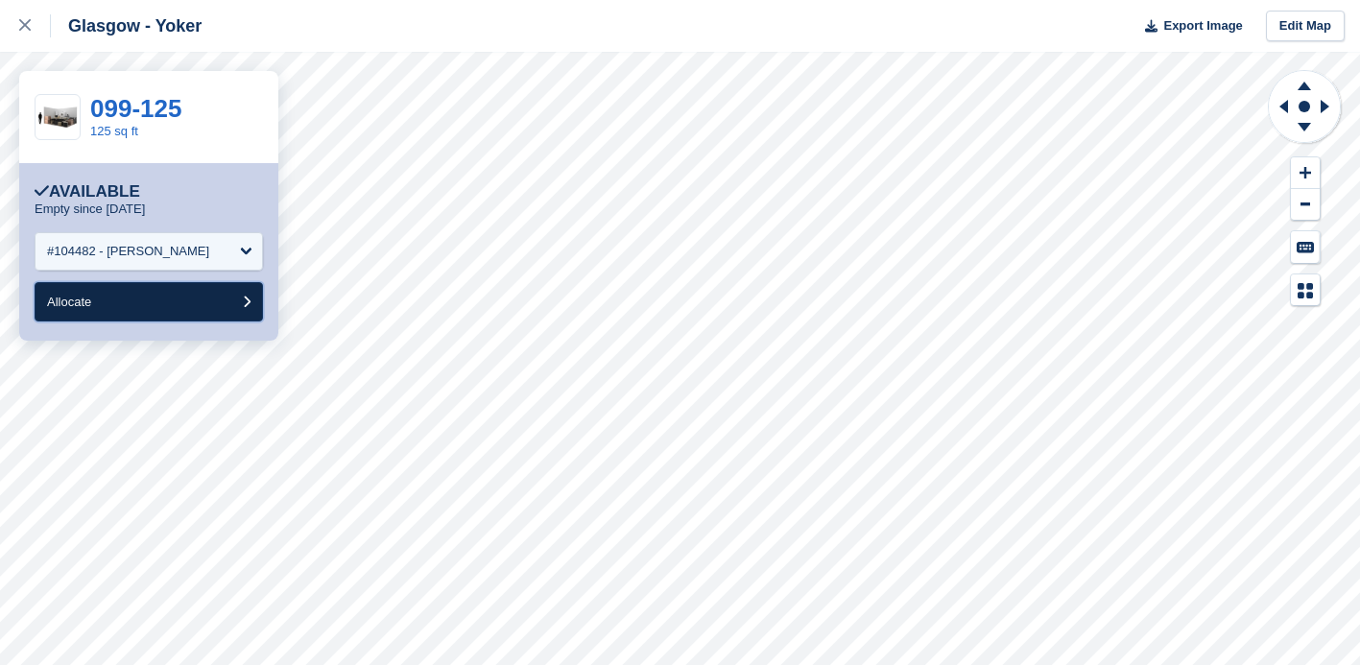
click at [155, 303] on button "Allocate" at bounding box center [149, 301] width 228 height 39
